Goal: Task Accomplishment & Management: Manage account settings

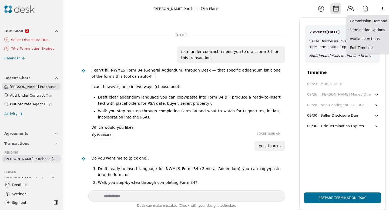
scroll to position [2937, 0]
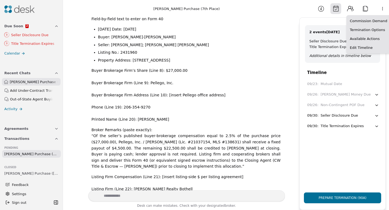
click at [378, 115] on html "Due Soon 2 0 Seller Disclosure Due 0 Title Termination Expires Calendar Recent …" at bounding box center [194, 105] width 389 height 210
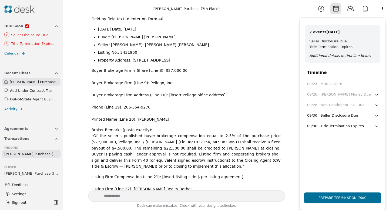
click at [327, 115] on div "Seller Disclosure Due" at bounding box center [340, 116] width 38 height 6
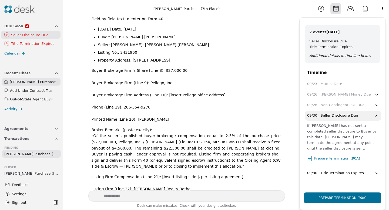
click at [376, 173] on icon "button" at bounding box center [377, 173] width 2 height 1
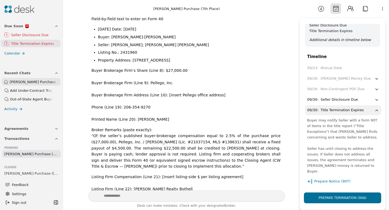
scroll to position [17, 0]
click at [286, 142] on div "[DATE] i am under contract. i need you to draft form 34 for this transaction. I…" at bounding box center [181, 103] width 230 height 173
click at [287, 29] on div "[DATE] i am under contract. i need you to draft form 34 for this transaction. I…" at bounding box center [181, 103] width 230 height 173
click at [379, 109] on button "09/30 : Title Termination Expires" at bounding box center [343, 109] width 76 height 10
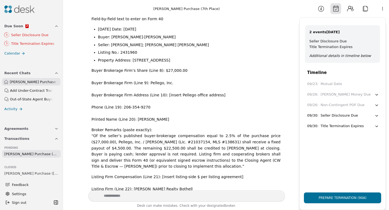
click at [377, 94] on icon "button" at bounding box center [376, 94] width 5 height 5
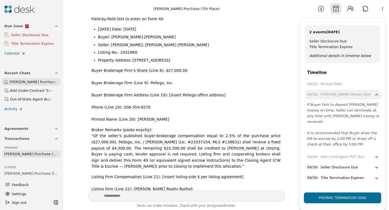
click at [377, 157] on icon "button" at bounding box center [377, 157] width 2 height 1
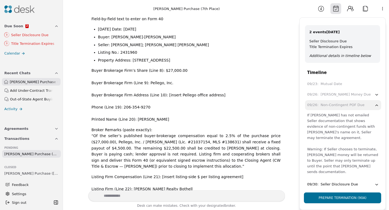
click at [266, 122] on div "I can’t upload files for you, but here’s exactly what to do and the exact text …" at bounding box center [186, 97] width 189 height 379
click at [378, 104] on icon "button" at bounding box center [376, 105] width 5 height 5
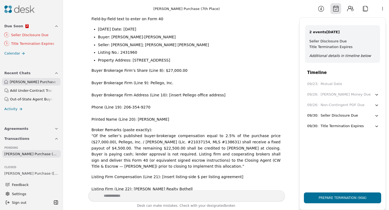
click at [20, 27] on span "Due Soon" at bounding box center [13, 26] width 19 height 6
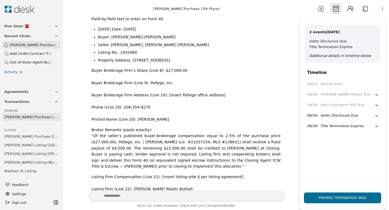
click at [32, 45] on span "[PERSON_NAME] Purchase (7th Place)" at bounding box center [34, 45] width 49 height 6
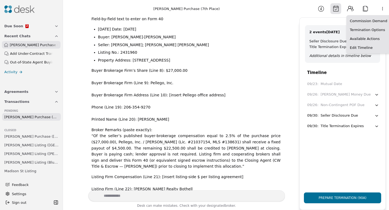
click at [383, 9] on html "Due Soon 2 Recent Chats [PERSON_NAME] Purchase (7th Place) Add Under-Contract T…" at bounding box center [194, 105] width 389 height 210
click at [376, 38] on div "Available Actions" at bounding box center [369, 38] width 42 height 9
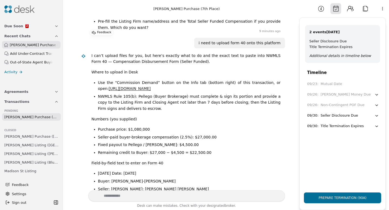
scroll to position [2763, 0]
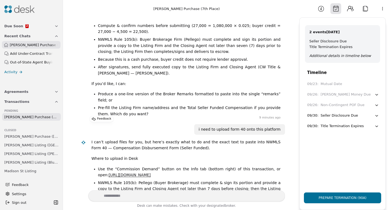
scroll to position [2703, 0]
